Goal: Task Accomplishment & Management: Manage account settings

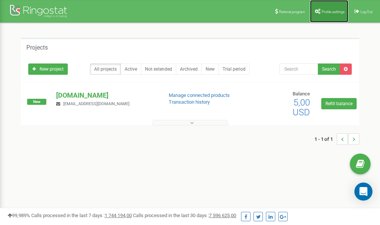
click at [330, 11] on span "Profile settings" at bounding box center [332, 12] width 23 height 4
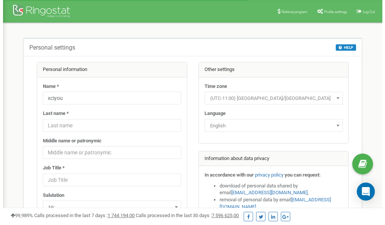
scroll to position [38, 0]
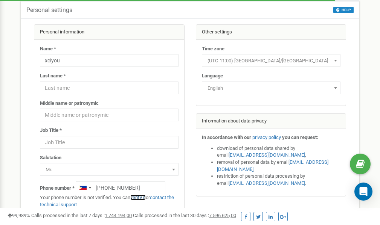
click at [145, 198] on link "verify it" at bounding box center [137, 198] width 15 height 6
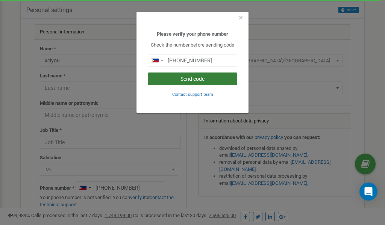
click at [190, 78] on button "Send code" at bounding box center [193, 79] width 90 height 13
